Goal: Information Seeking & Learning: Learn about a topic

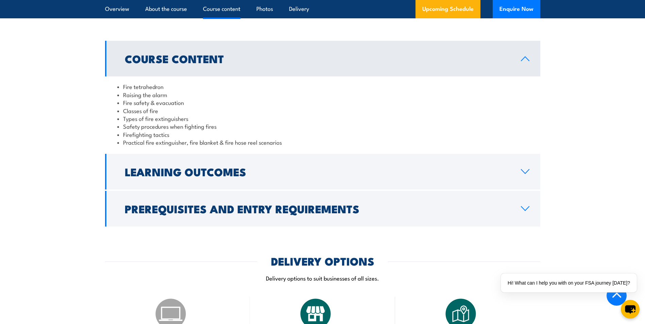
scroll to position [714, 0]
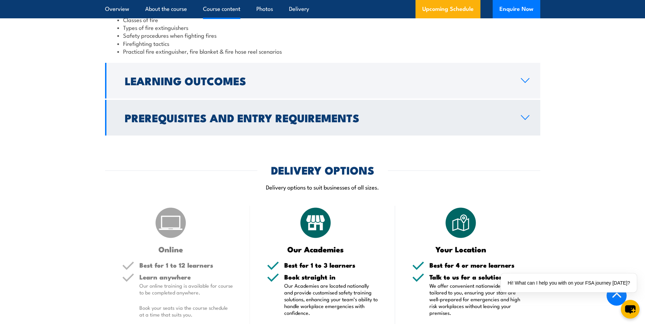
click at [525, 116] on icon at bounding box center [524, 117] width 9 height 5
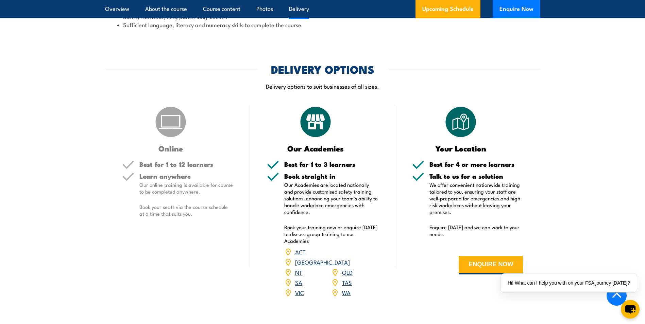
scroll to position [801, 0]
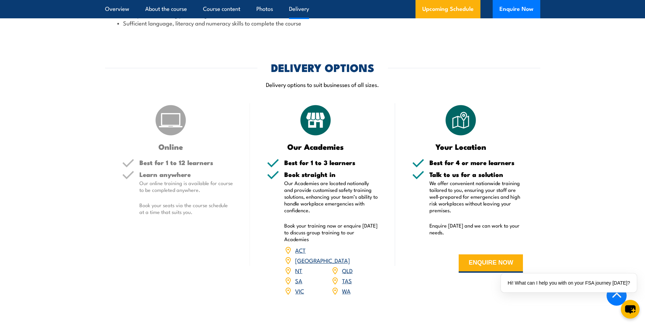
click at [347, 256] on link "[GEOGRAPHIC_DATA]" at bounding box center [322, 260] width 55 height 8
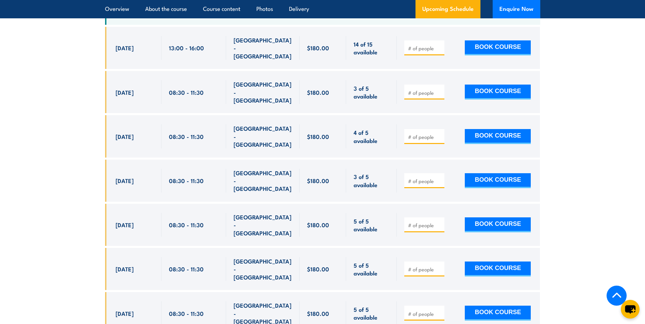
scroll to position [1140, 0]
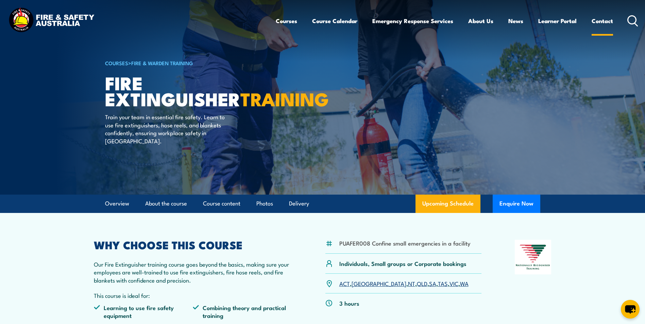
click at [604, 19] on link "Contact" at bounding box center [601, 21] width 21 height 18
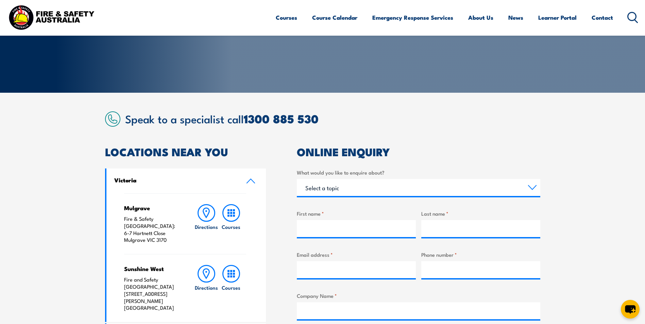
scroll to position [170, 0]
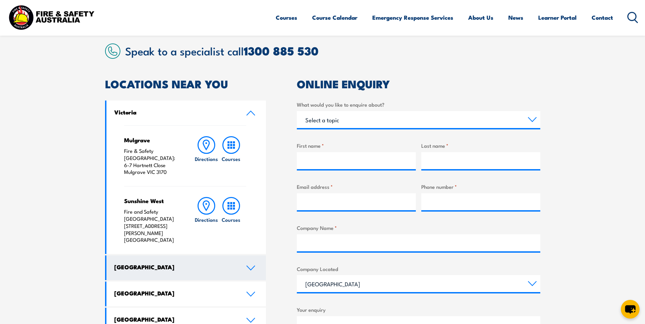
click at [248, 265] on icon at bounding box center [250, 267] width 9 height 5
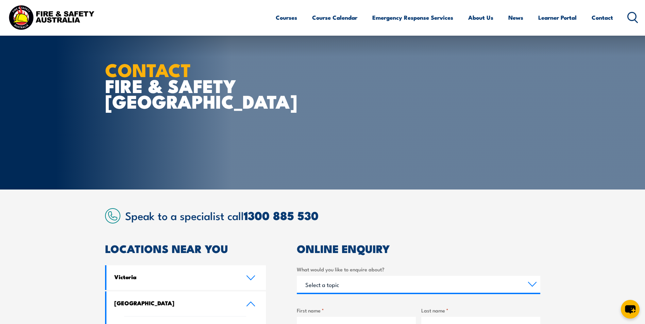
scroll to position [0, 0]
